Goal: Information Seeking & Learning: Learn about a topic

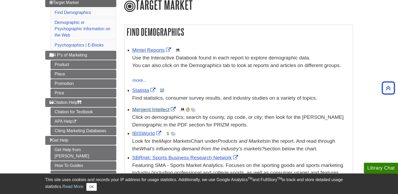
scroll to position [67, 0]
click at [153, 52] on link "Mintel Reports" at bounding box center [152, 51] width 40 height 6
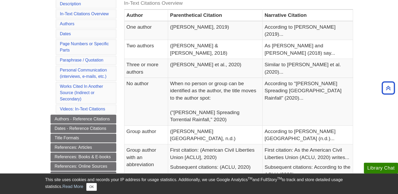
scroll to position [121, 0]
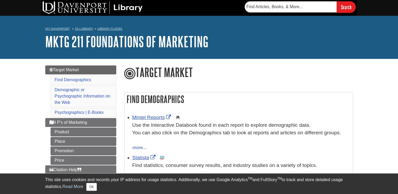
scroll to position [67, 0]
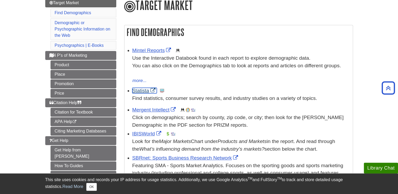
click at [143, 89] on link "Statista" at bounding box center [144, 91] width 24 height 6
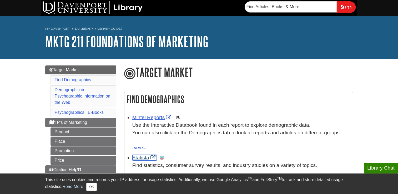
scroll to position [14, 0]
